Goal: Information Seeking & Learning: Learn about a topic

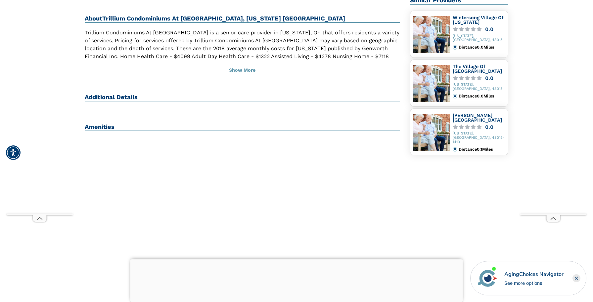
scroll to position [172, 0]
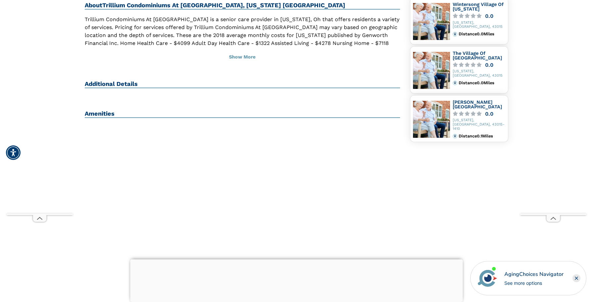
click at [554, 218] on line at bounding box center [554, 219] width 2 height 2
click at [36, 219] on icon at bounding box center [39, 218] width 13 height 7
click at [297, 260] on div at bounding box center [296, 260] width 332 height 0
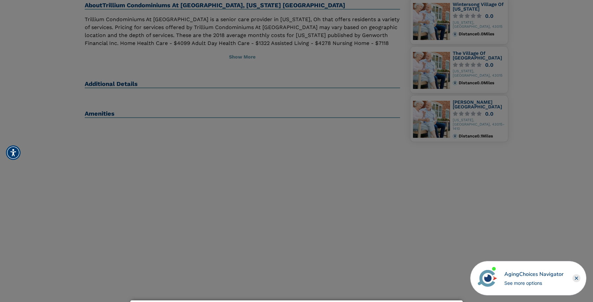
scroll to position [0, 0]
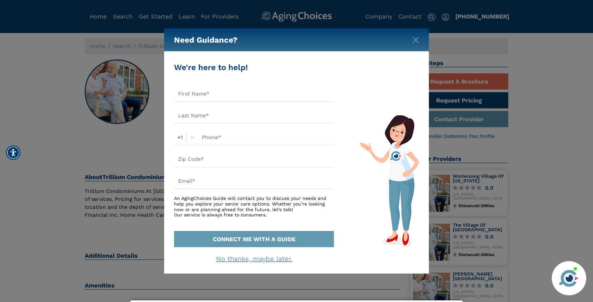
click at [223, 256] on link "No thanks, maybe later." at bounding box center [254, 259] width 76 height 8
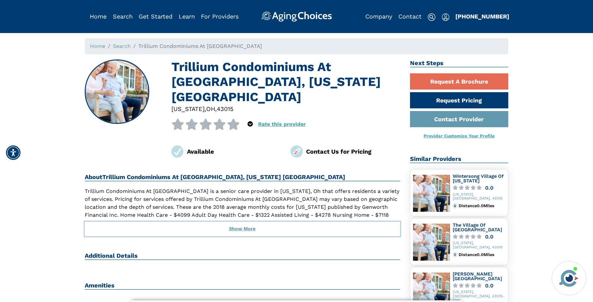
click at [239, 222] on button "Show More" at bounding box center [242, 229] width 315 height 15
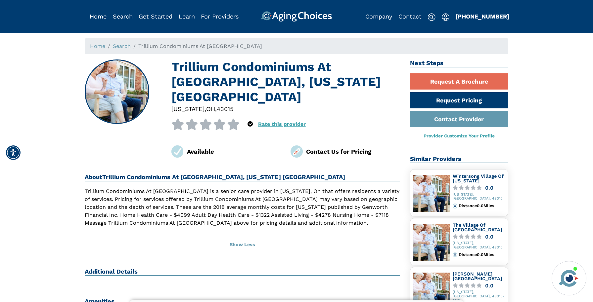
click at [222, 68] on h1 "Trillium Condominiums At [GEOGRAPHIC_DATA], [US_STATE] [GEOGRAPHIC_DATA]" at bounding box center [285, 82] width 229 height 45
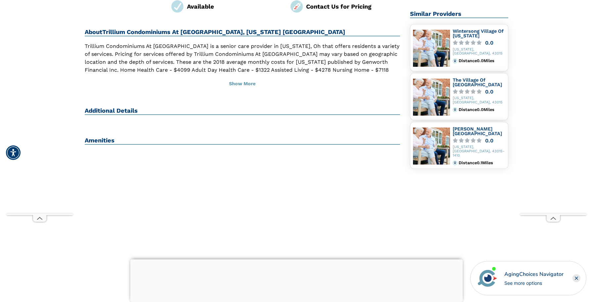
scroll to position [146, 0]
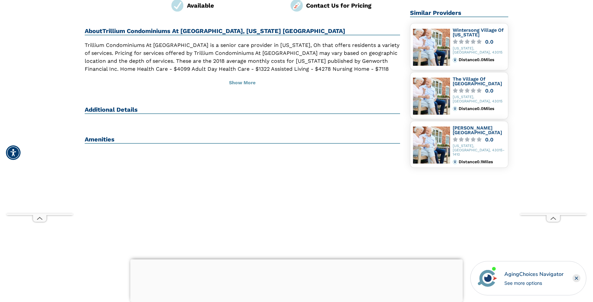
click at [123, 106] on h2 "Additional Details" at bounding box center [242, 110] width 315 height 8
click at [87, 106] on h2 "Additional Details" at bounding box center [242, 110] width 315 height 8
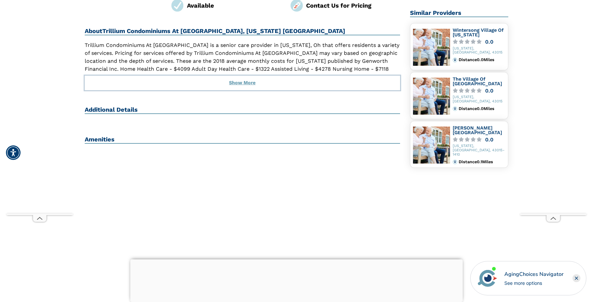
click at [243, 76] on button "Show More" at bounding box center [242, 83] width 315 height 15
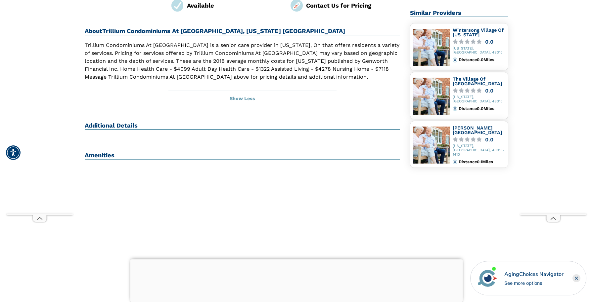
click at [113, 122] on h2 "Additional Details" at bounding box center [242, 126] width 315 height 8
click at [99, 152] on h2 "Amenities" at bounding box center [242, 156] width 315 height 8
click at [296, 260] on div at bounding box center [296, 260] width 332 height 0
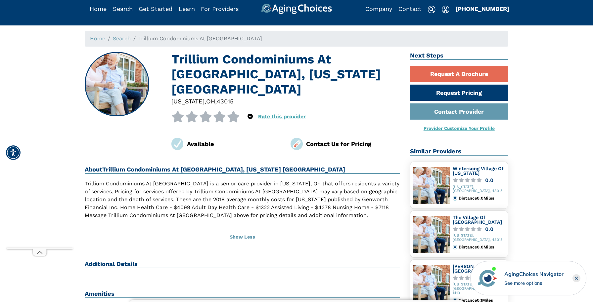
scroll to position [0, 0]
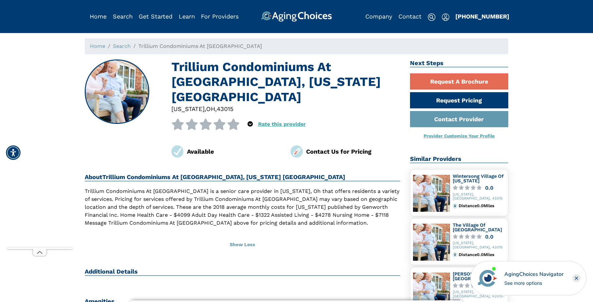
click at [172, 49] on span "Trillium Condominiums At [GEOGRAPHIC_DATA]" at bounding box center [200, 46] width 124 height 6
click at [339, 85] on h1 "Trillium Condominiums At [GEOGRAPHIC_DATA], [US_STATE] [GEOGRAPHIC_DATA]" at bounding box center [285, 82] width 229 height 45
